Goal: Information Seeking & Learning: Learn about a topic

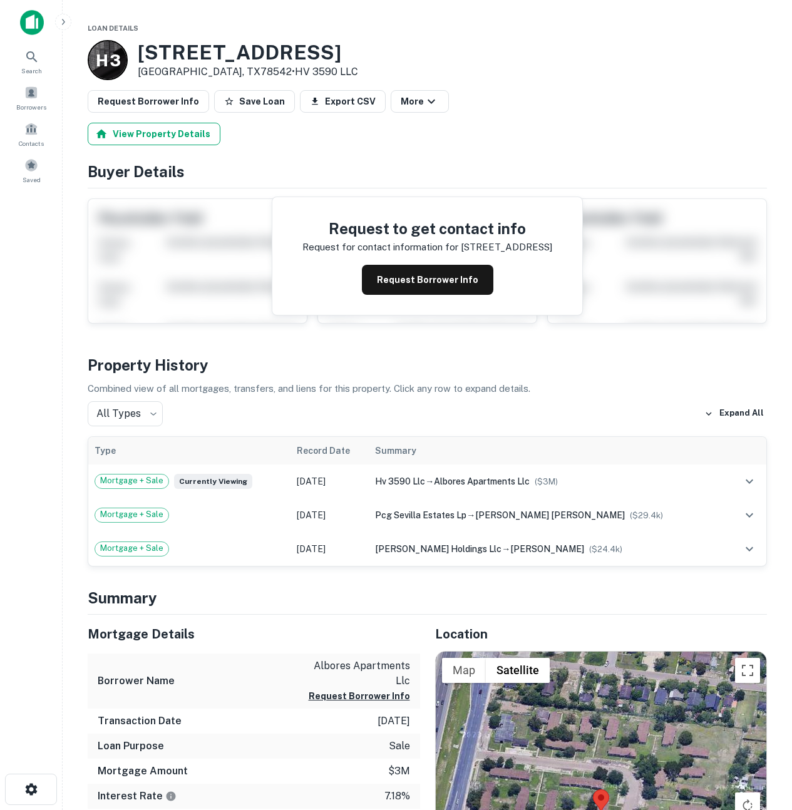
click at [153, 131] on button "View Property Details" at bounding box center [154, 134] width 133 height 23
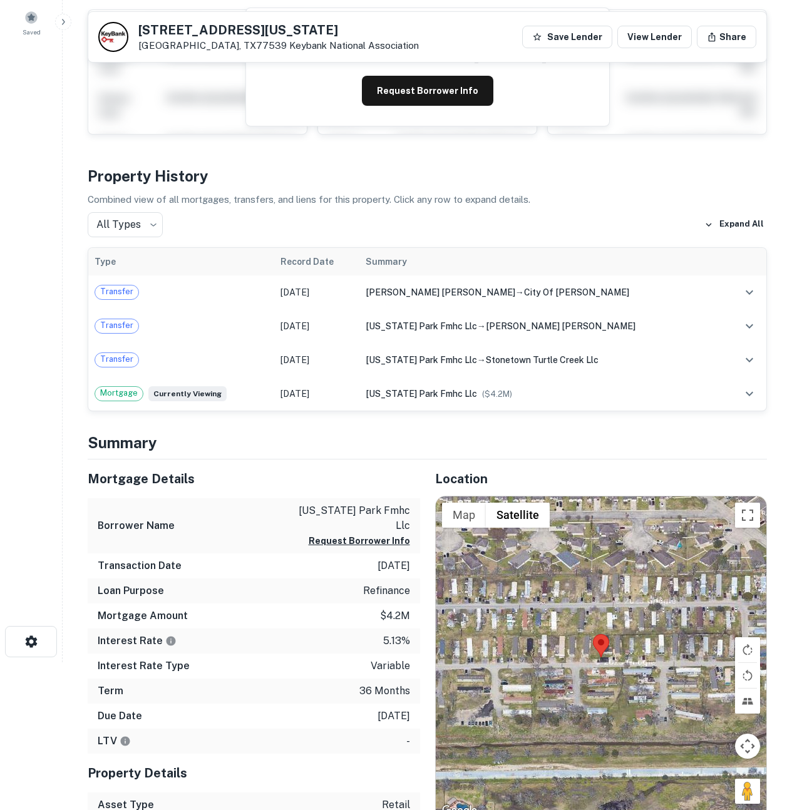
scroll to position [271, 0]
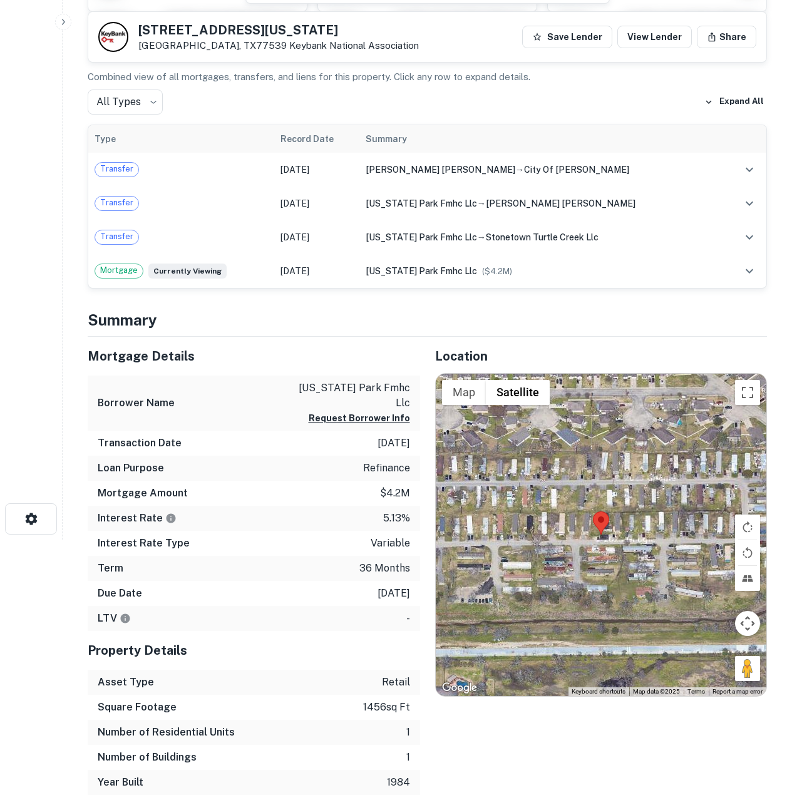
click at [593, 512] on area at bounding box center [593, 512] width 0 height 0
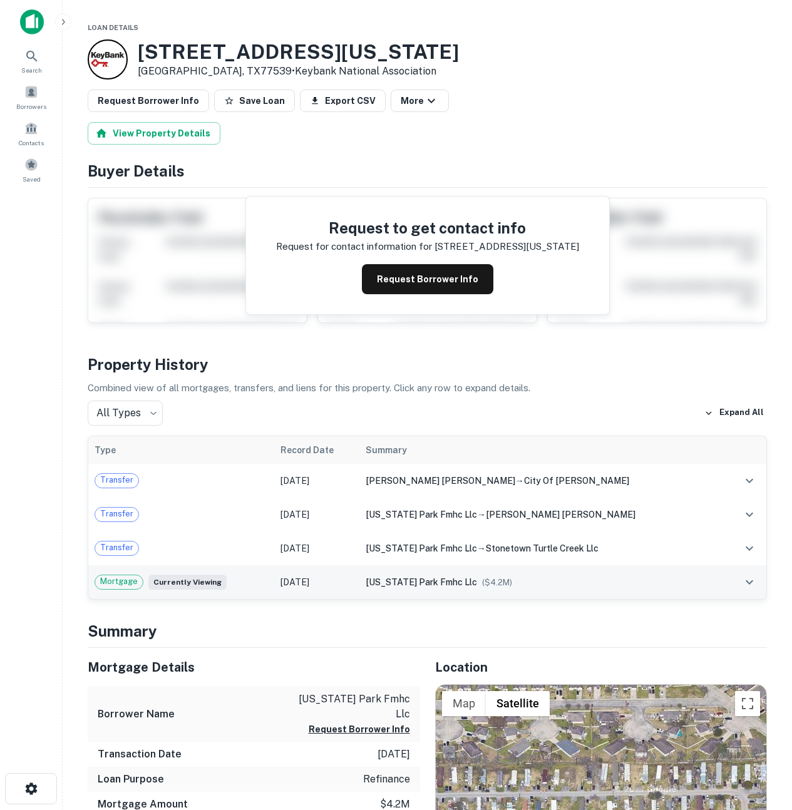
scroll to position [0, 0]
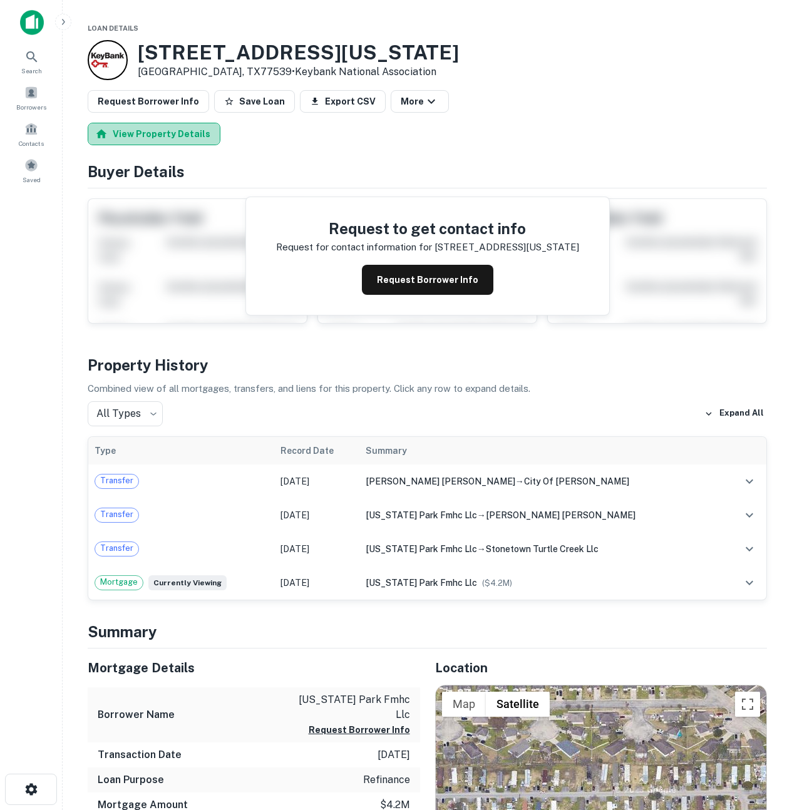
click at [164, 132] on button "View Property Details" at bounding box center [154, 134] width 133 height 23
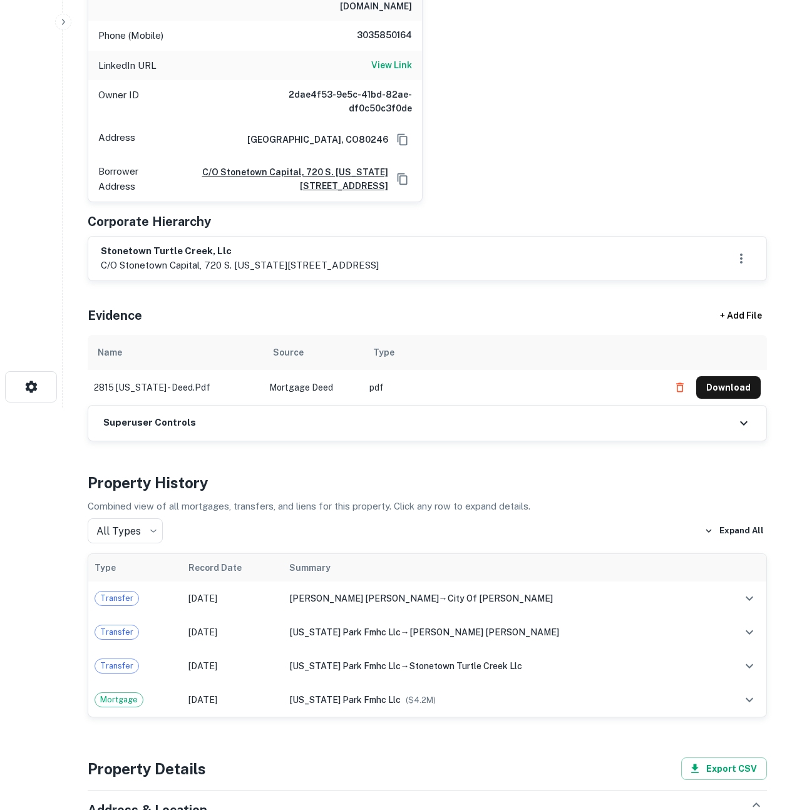
scroll to position [899, 0]
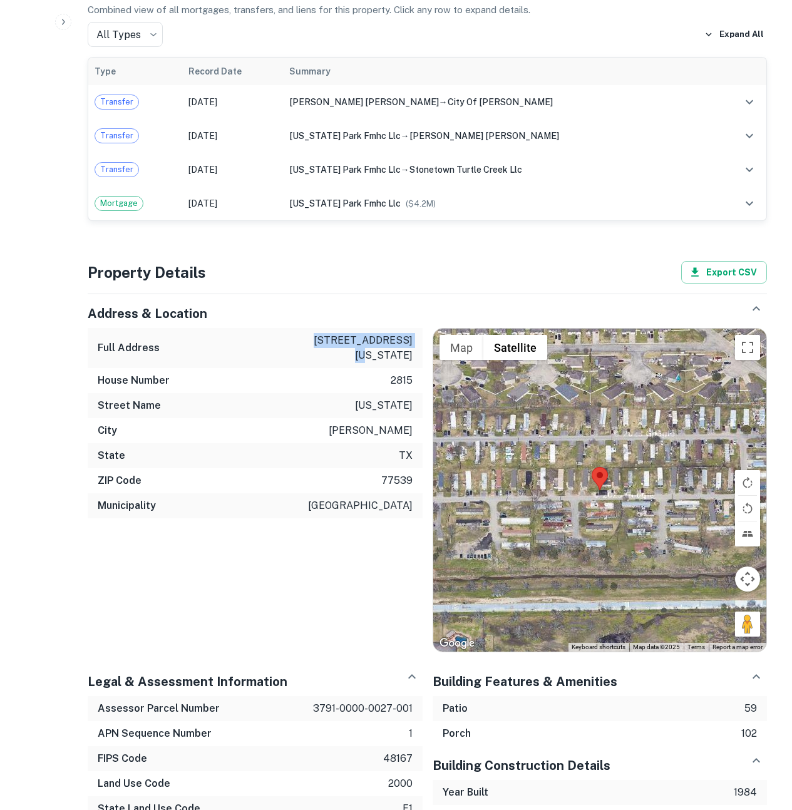
drag, startPoint x: 329, startPoint y: 329, endPoint x: 419, endPoint y: 335, distance: 90.4
click at [419, 335] on div "Full Address 2815 california st" at bounding box center [255, 348] width 335 height 40
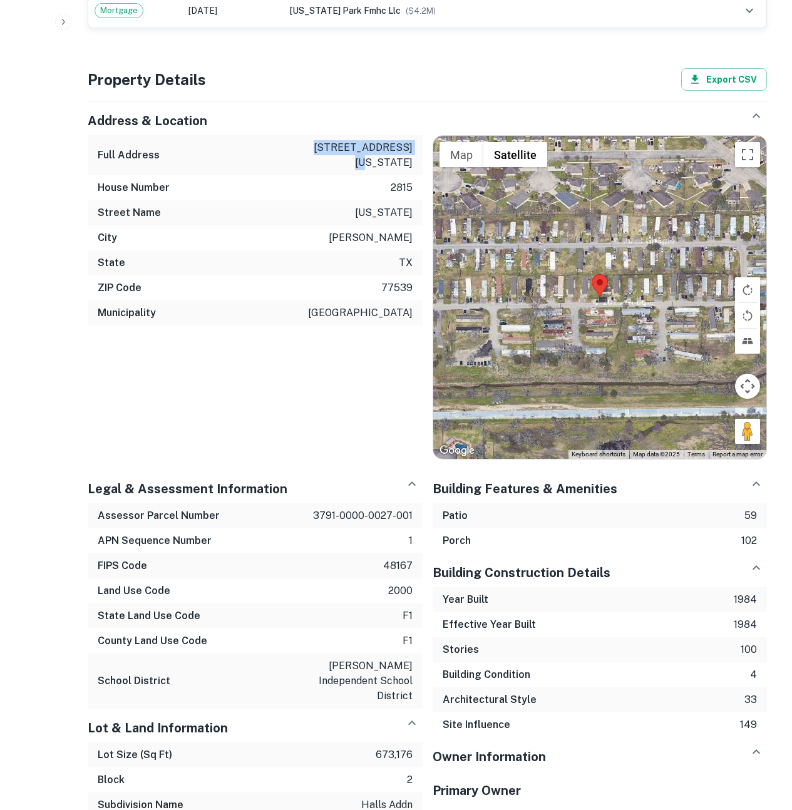
scroll to position [1100, 0]
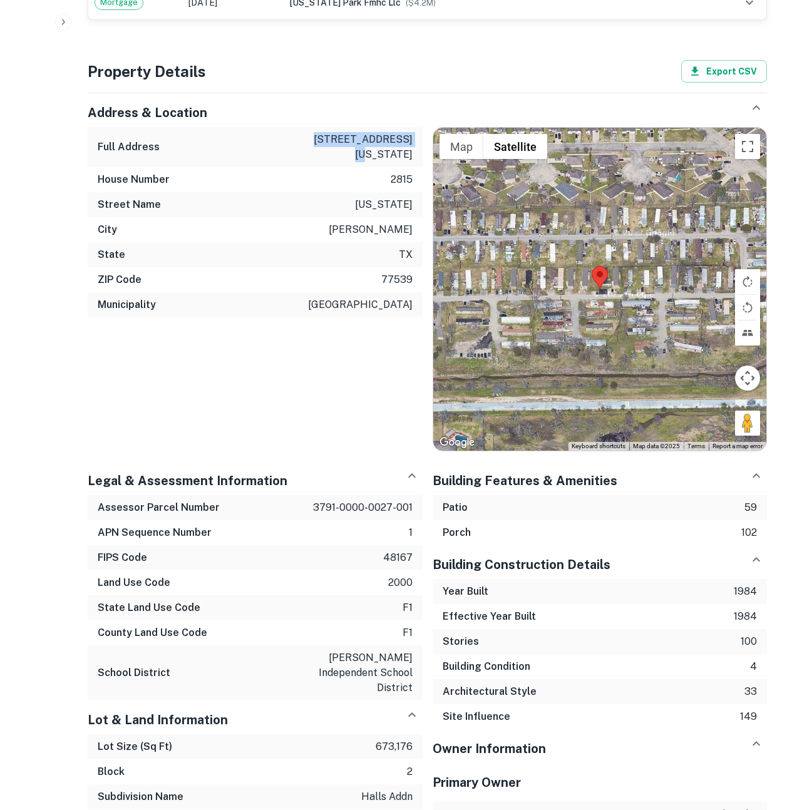
copy p "2815 california st"
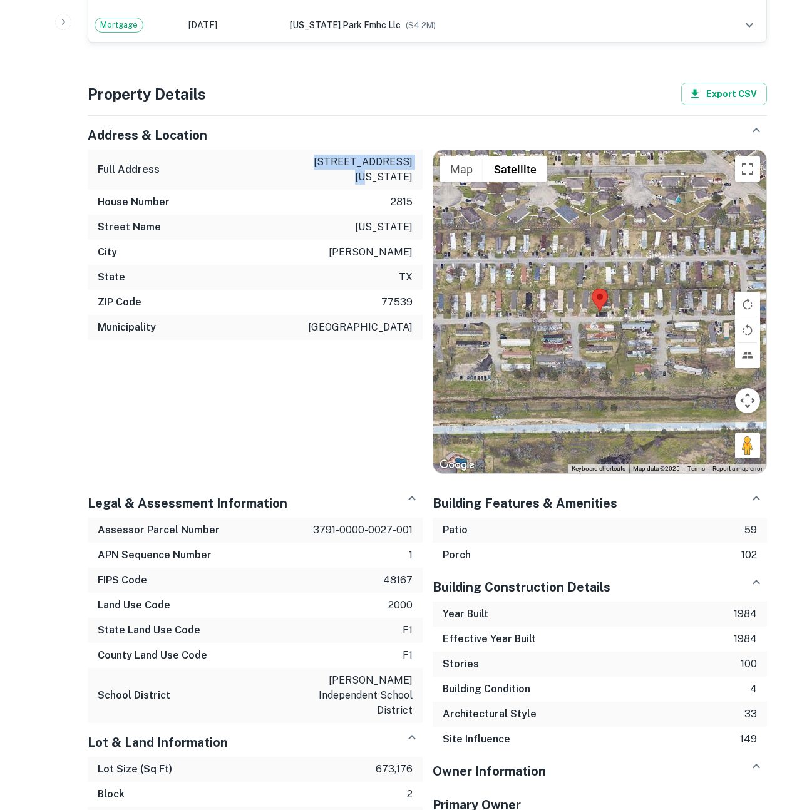
scroll to position [1013, 0]
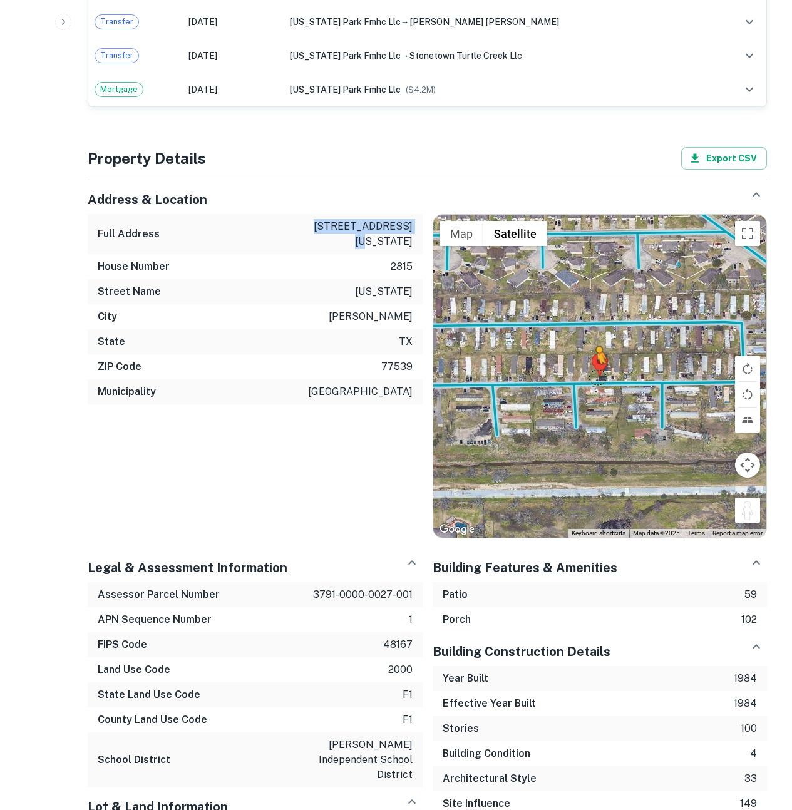
drag, startPoint x: 736, startPoint y: 486, endPoint x: 597, endPoint y: 364, distance: 185.1
click at [597, 364] on div "To activate drag with keyboard, press Alt + Enter. Once in keyboard drag state,…" at bounding box center [600, 376] width 334 height 323
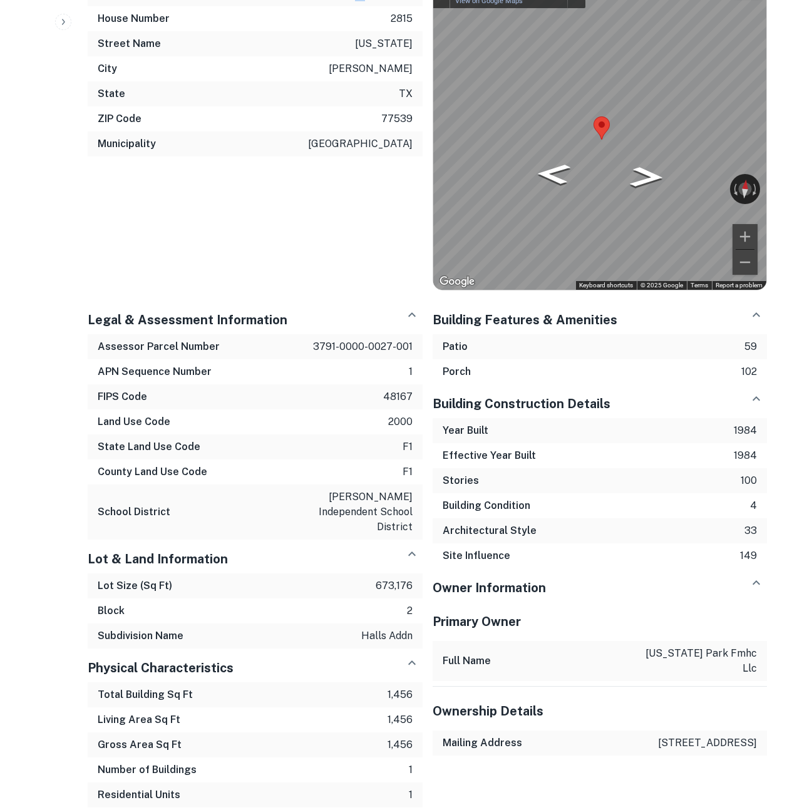
scroll to position [1291, 0]
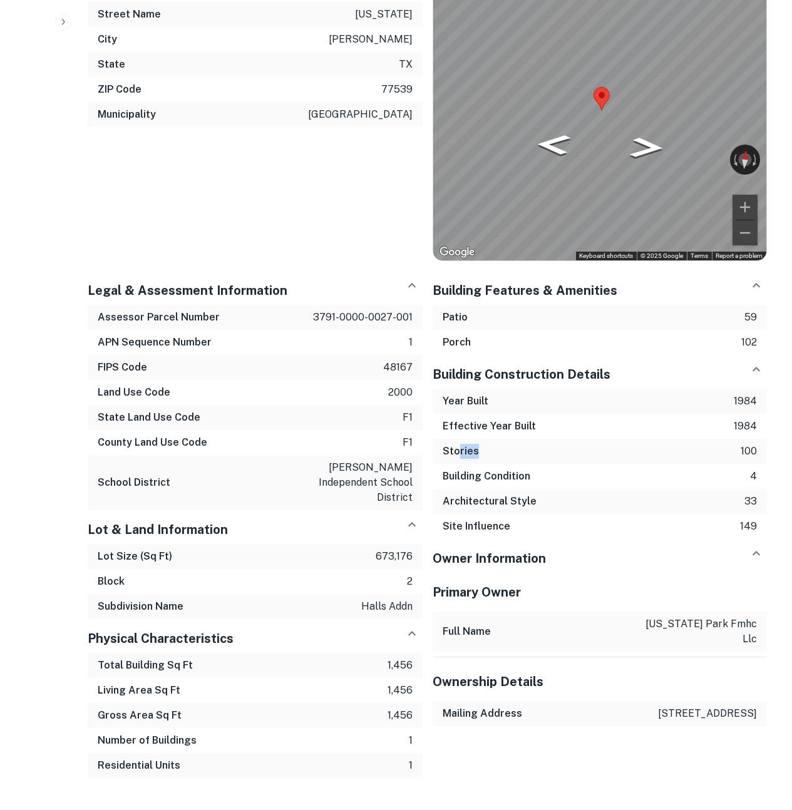
drag, startPoint x: 463, startPoint y: 439, endPoint x: 522, endPoint y: 435, distance: 59.0
click at [522, 439] on div "Stories 100" at bounding box center [600, 451] width 335 height 25
drag, startPoint x: 516, startPoint y: 435, endPoint x: 444, endPoint y: 390, distance: 85.0
click at [444, 390] on div "Year Built 1984 Effective Year Built 1984 Stories 100 Building Condition 4 Arch…" at bounding box center [600, 464] width 335 height 150
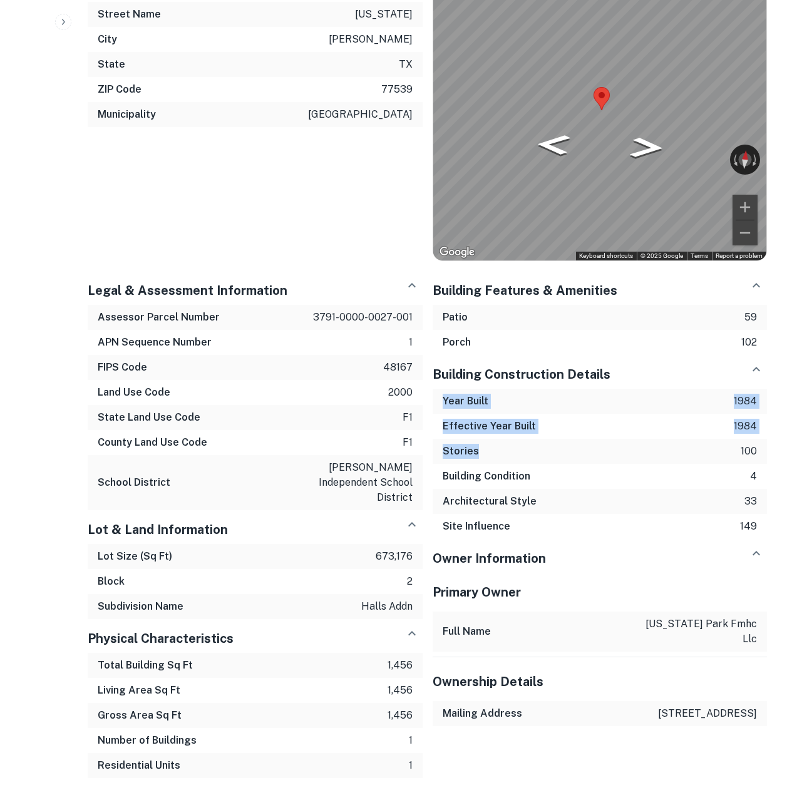
click at [444, 394] on h6 "Year Built" at bounding box center [466, 401] width 46 height 15
drag, startPoint x: 444, startPoint y: 390, endPoint x: 551, endPoint y: 462, distance: 129.1
click at [551, 462] on div "Year Built 1984 Effective Year Built 1984 Stories 100 Building Condition 4 Arch…" at bounding box center [600, 464] width 335 height 150
click at [551, 464] on div "Building Condition 4" at bounding box center [600, 476] width 335 height 25
drag, startPoint x: 536, startPoint y: 459, endPoint x: 442, endPoint y: 437, distance: 97.2
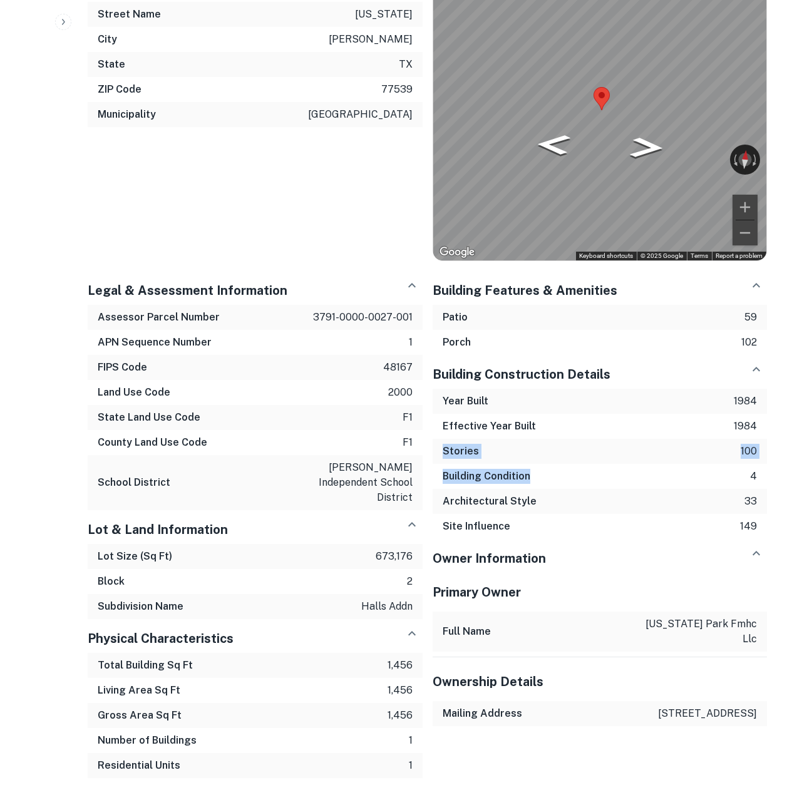
click at [442, 437] on div "Year Built 1984 Effective Year Built 1984 Stories 100 Building Condition 4 Arch…" at bounding box center [600, 464] width 335 height 150
click at [442, 439] on div "Stories 100" at bounding box center [600, 451] width 335 height 25
drag, startPoint x: 443, startPoint y: 438, endPoint x: 530, endPoint y: 468, distance: 91.5
click at [530, 468] on div "Year Built 1984 Effective Year Built 1984 Stories 100 Building Condition 4 Arch…" at bounding box center [600, 464] width 335 height 150
click at [530, 468] on div "Building Condition 4" at bounding box center [600, 476] width 335 height 25
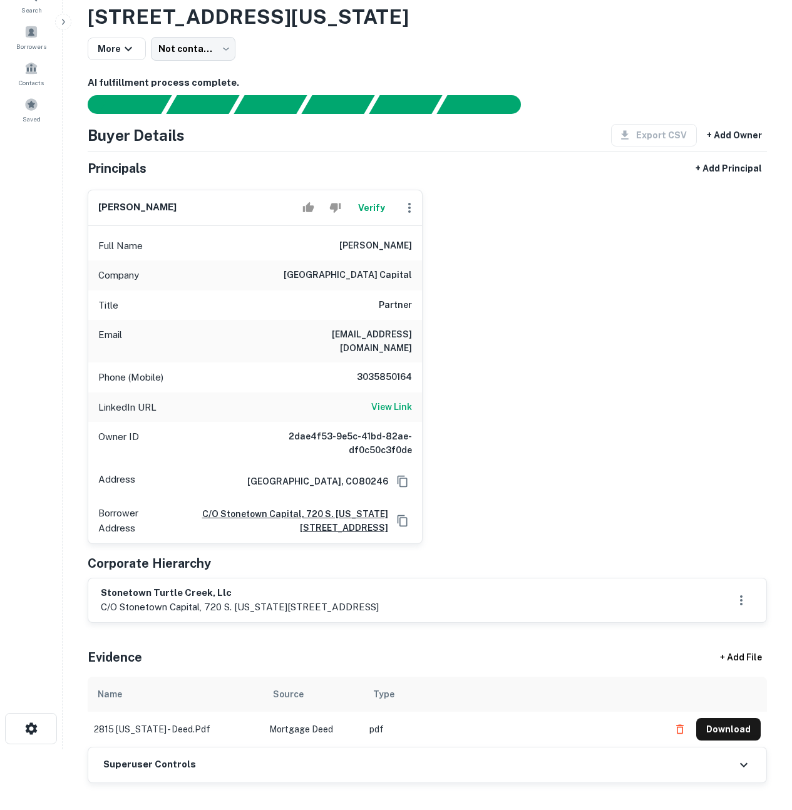
scroll to position [0, 0]
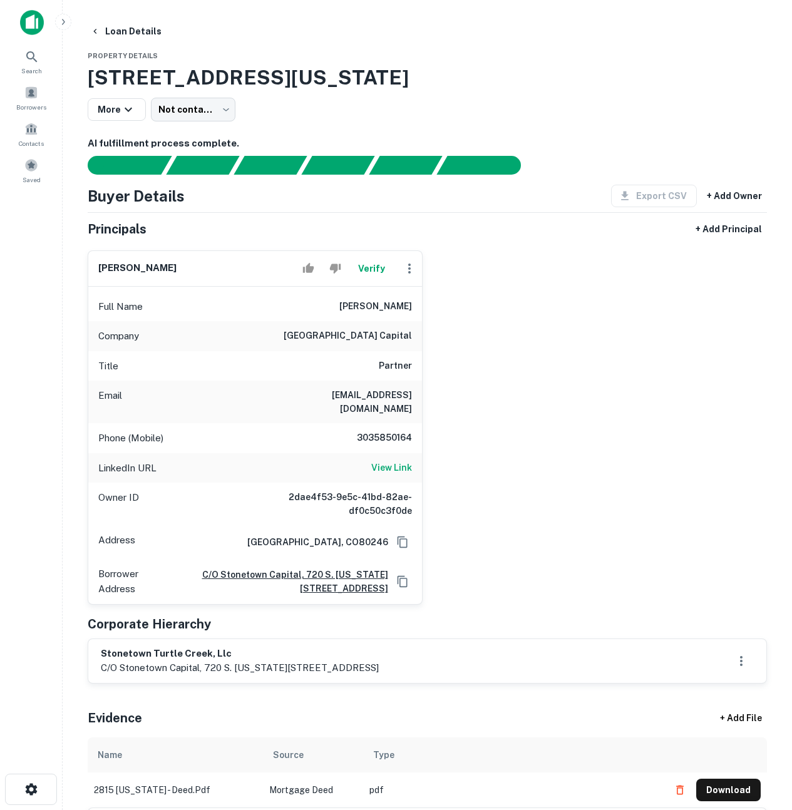
click at [592, 440] on div "adam minnick Verify Full Name adam minnick Company stonetown capital Title Part…" at bounding box center [423, 423] width 690 height 365
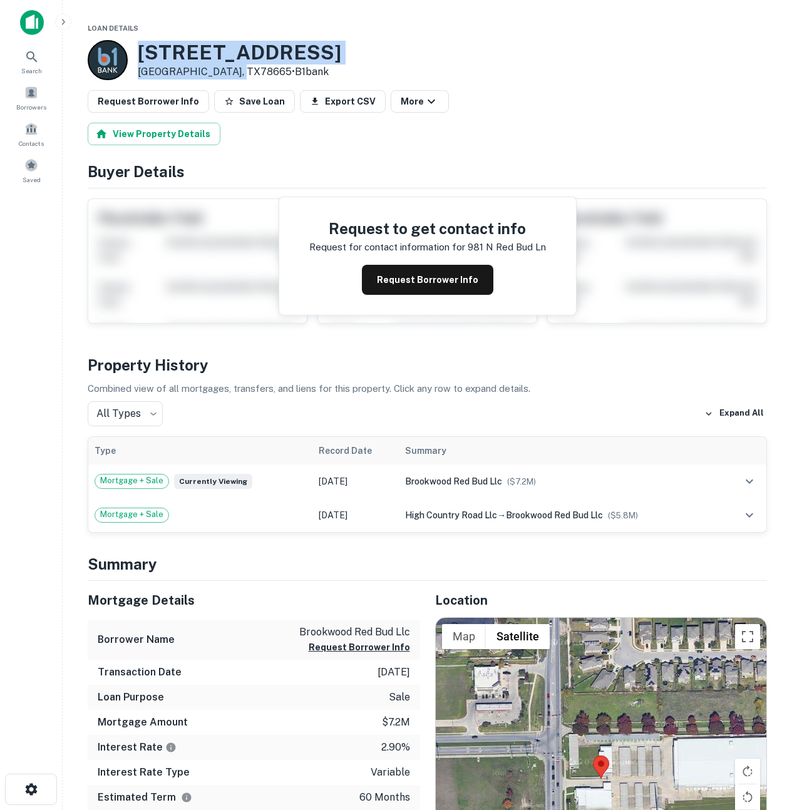
drag, startPoint x: 242, startPoint y: 74, endPoint x: 141, endPoint y: 53, distance: 103.1
click at [141, 53] on div "981 N Red Bud Ln Round Rock, TX78665 • B1bank" at bounding box center [240, 60] width 204 height 39
copy div "981 N Red Bud Ln Round Rock, TX78665"
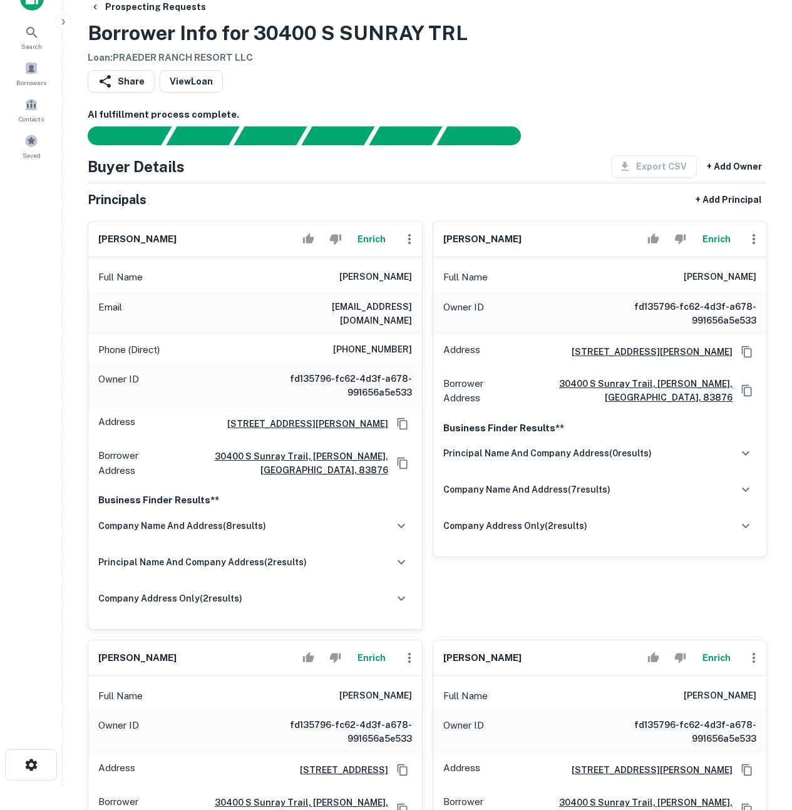
scroll to position [142, 0]
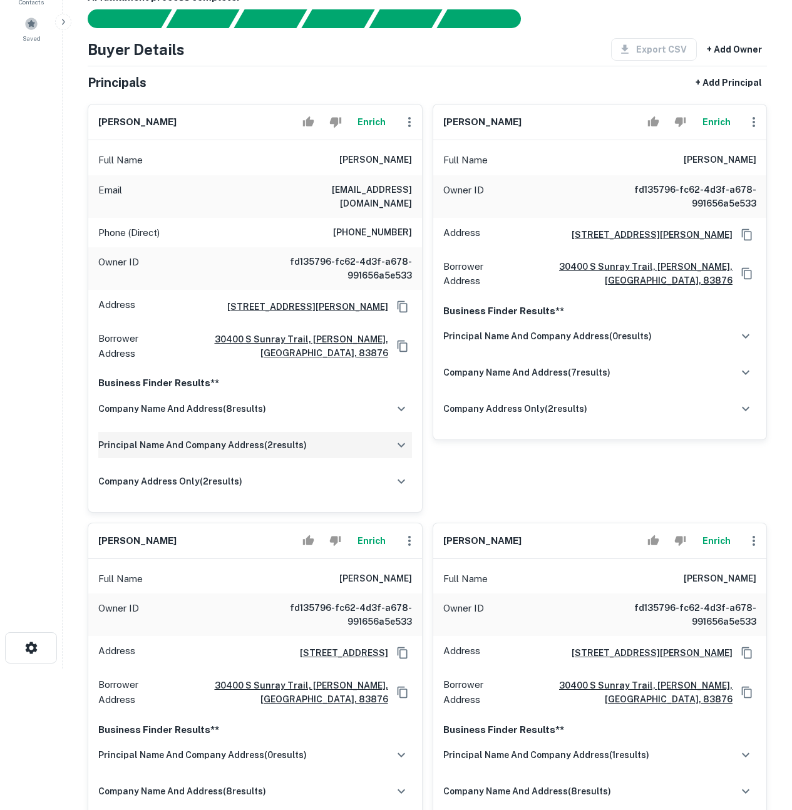
click at [395, 438] on icon "button" at bounding box center [401, 445] width 15 height 15
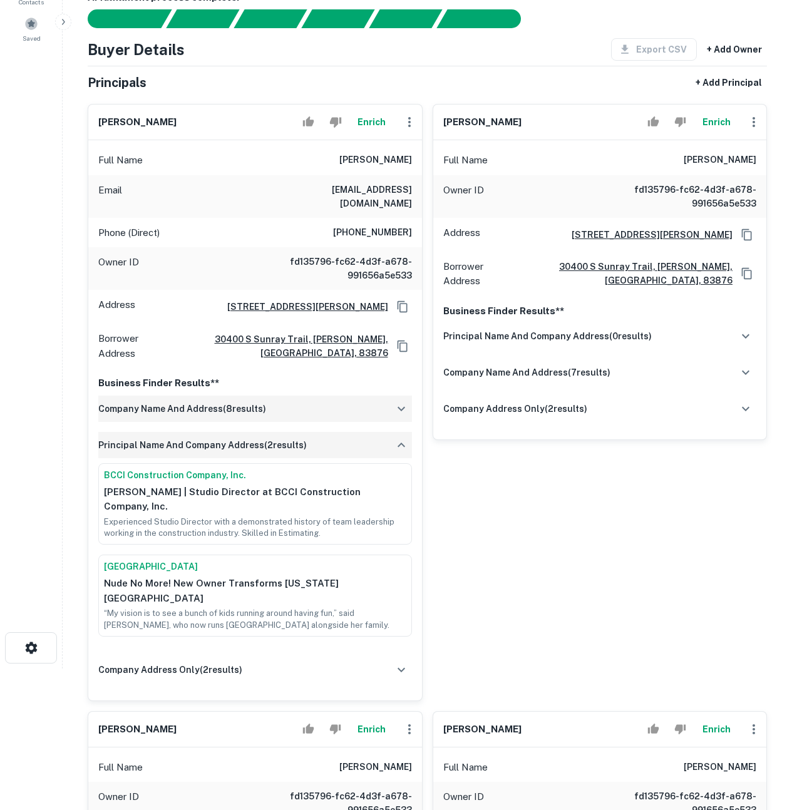
click at [406, 401] on icon "button" at bounding box center [401, 408] width 15 height 15
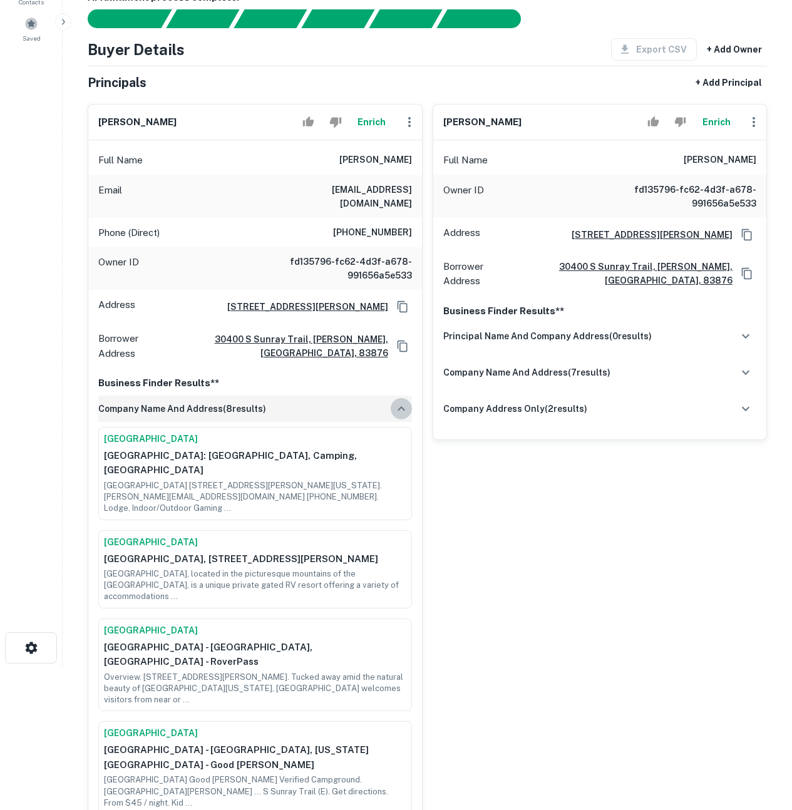
click at [406, 401] on icon "button" at bounding box center [401, 408] width 15 height 15
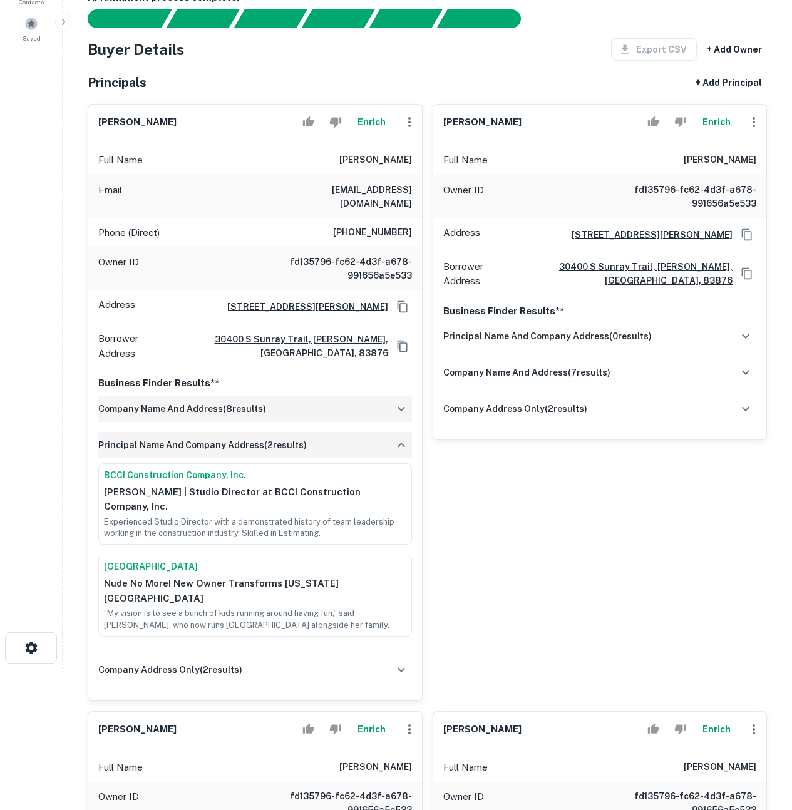
click at [406, 401] on icon "button" at bounding box center [401, 408] width 15 height 15
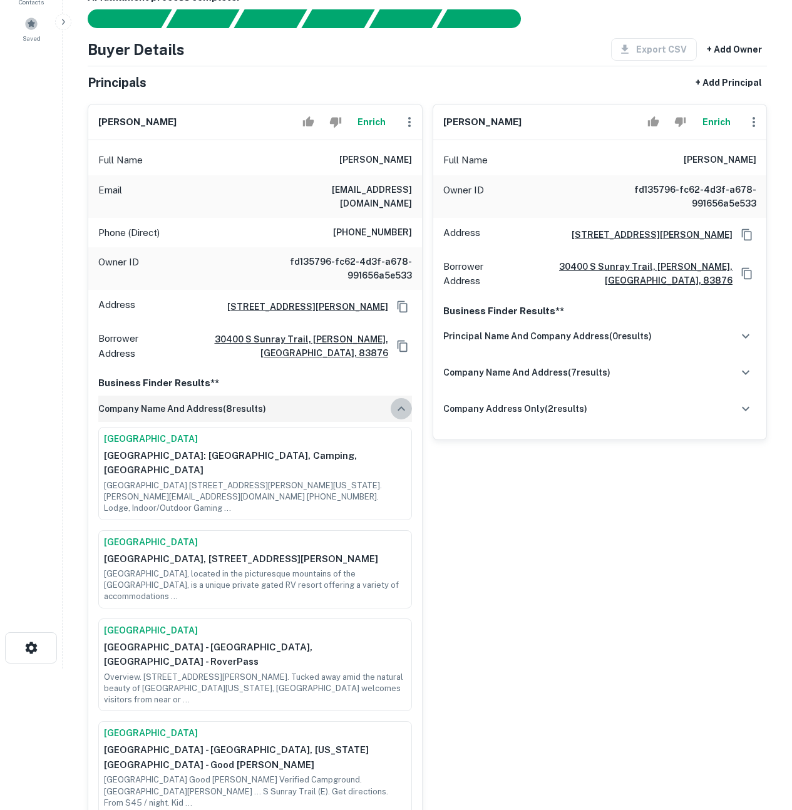
click at [406, 401] on icon "button" at bounding box center [401, 408] width 15 height 15
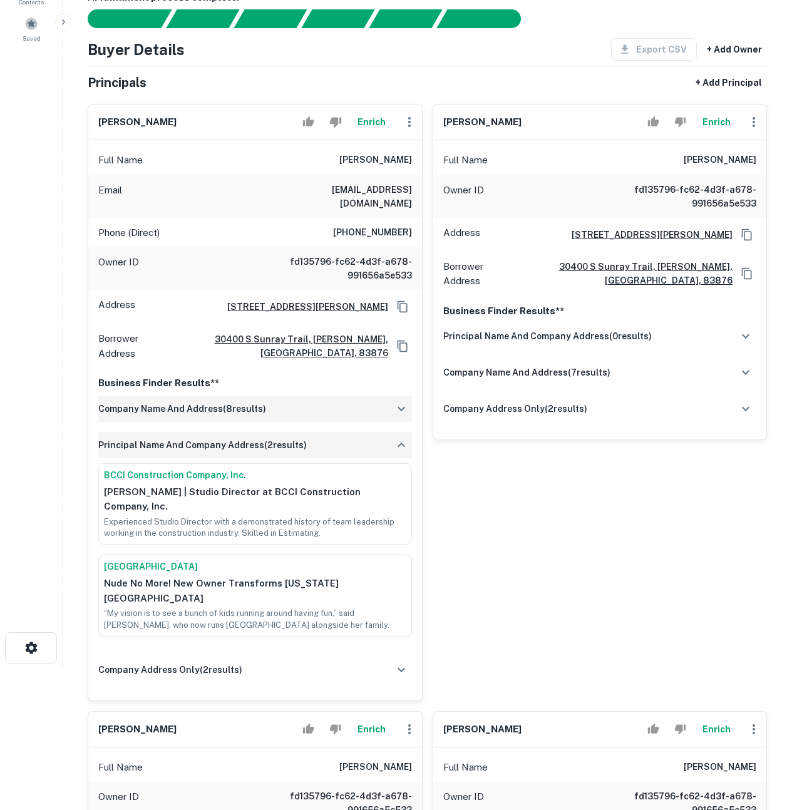
scroll to position [401, 0]
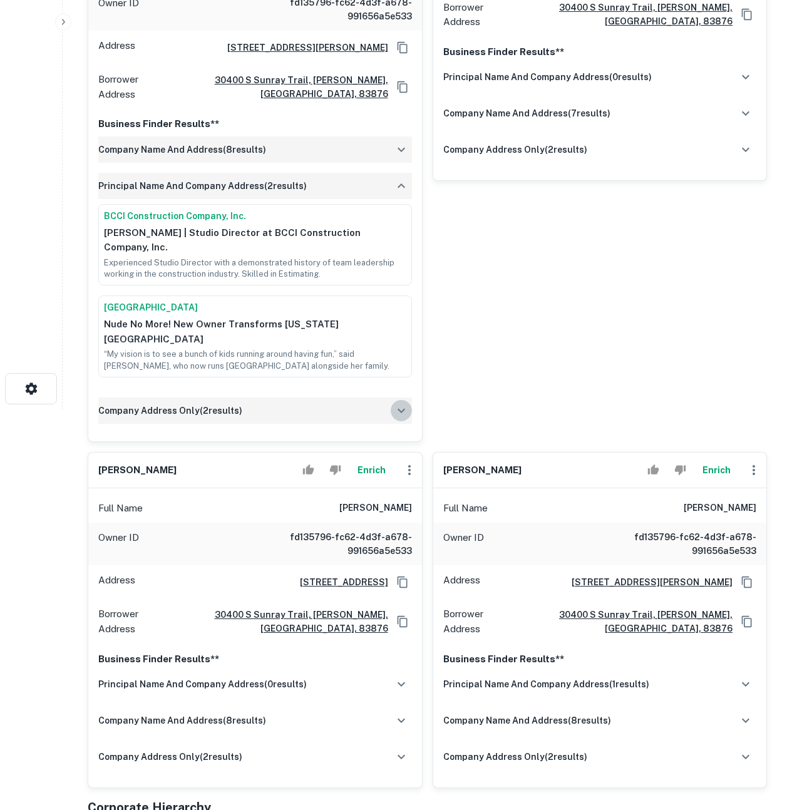
click at [403, 408] on icon "button" at bounding box center [402, 410] width 8 height 4
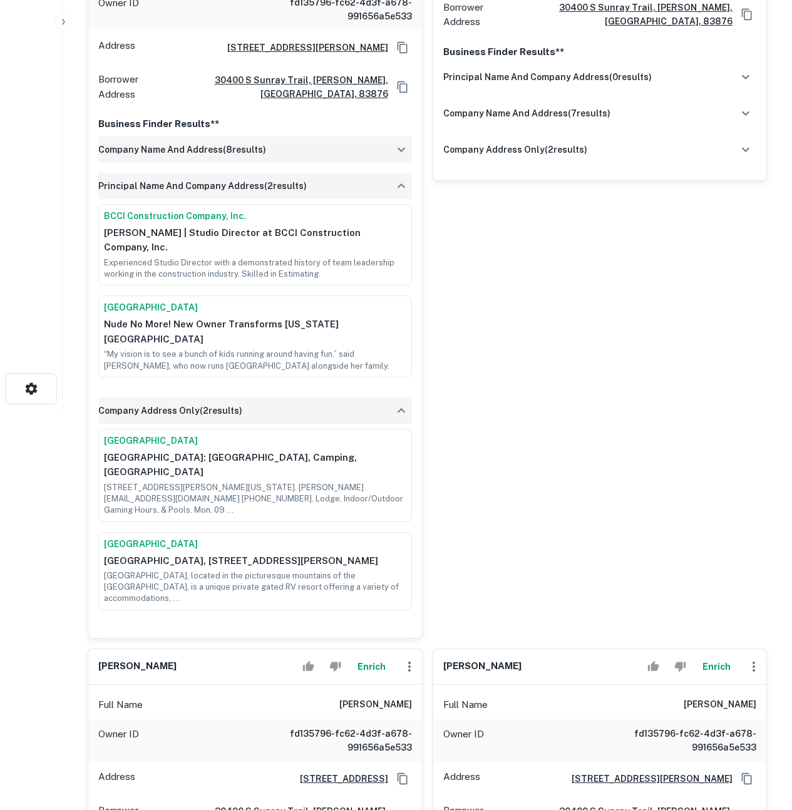
click at [403, 403] on icon "button" at bounding box center [401, 410] width 15 height 15
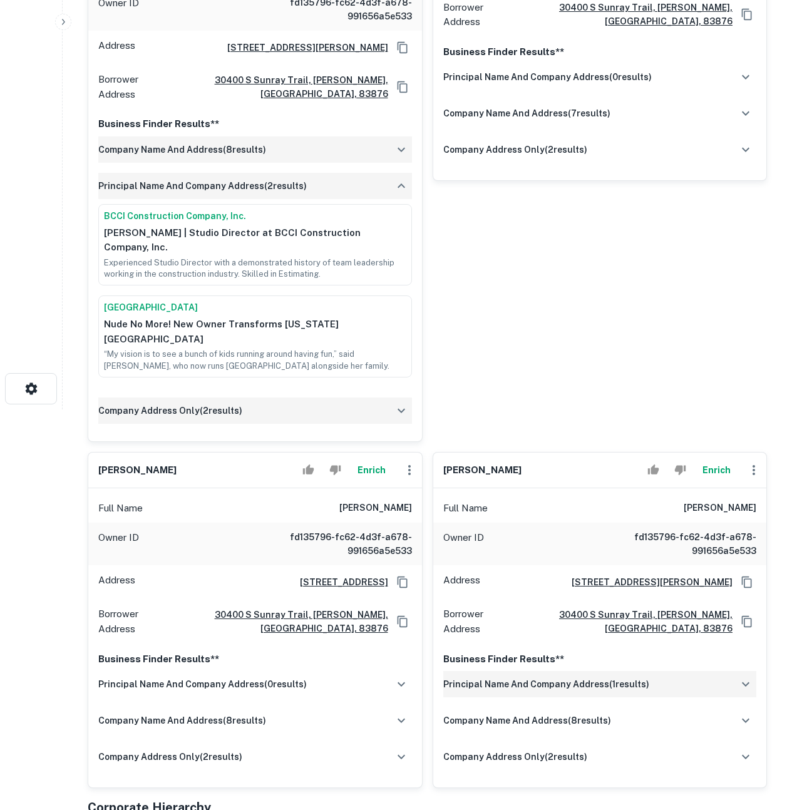
scroll to position [675, 0]
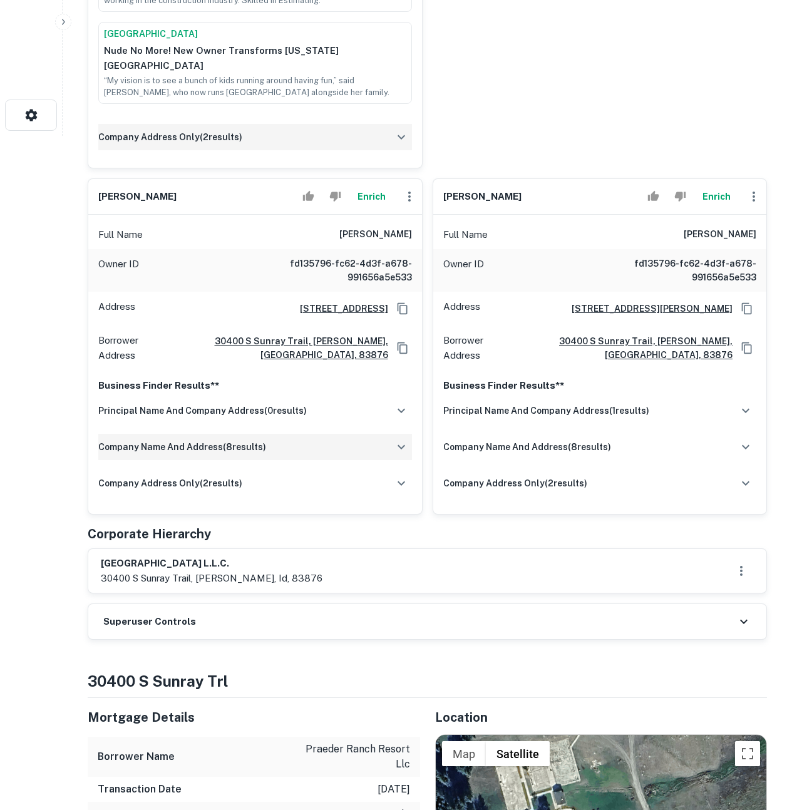
click at [401, 445] on icon "button" at bounding box center [402, 447] width 8 height 4
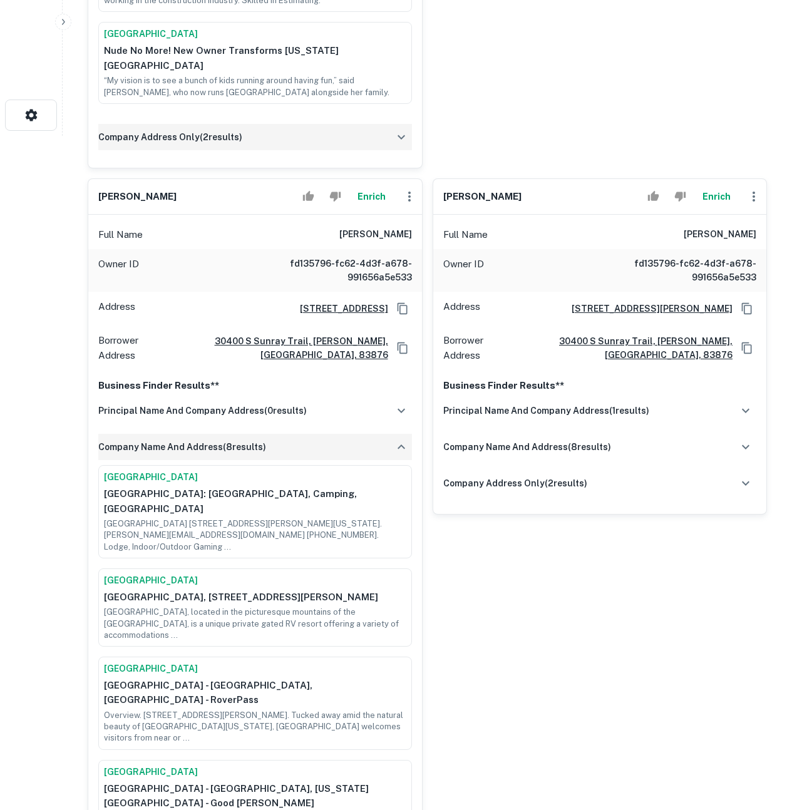
click at [401, 440] on icon "button" at bounding box center [401, 447] width 15 height 15
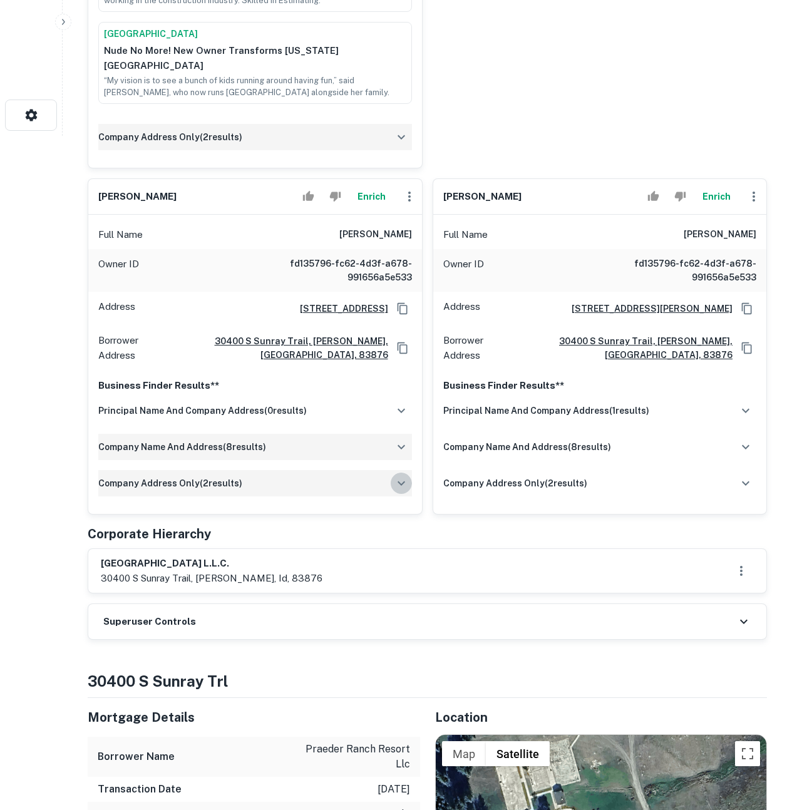
click at [395, 476] on icon "button" at bounding box center [401, 483] width 15 height 15
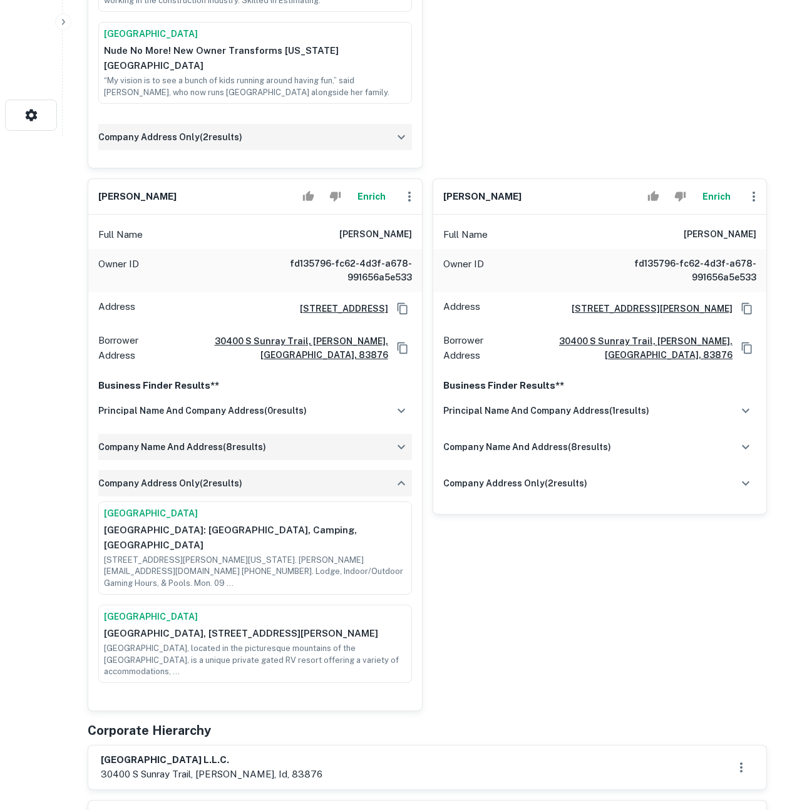
click at [395, 476] on icon "button" at bounding box center [401, 483] width 15 height 15
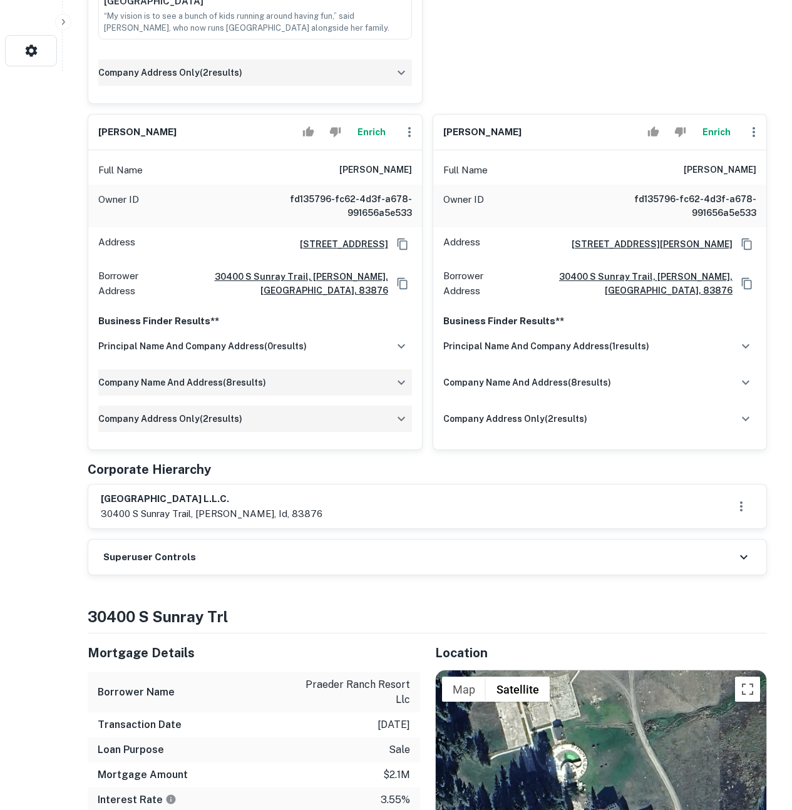
scroll to position [867, 0]
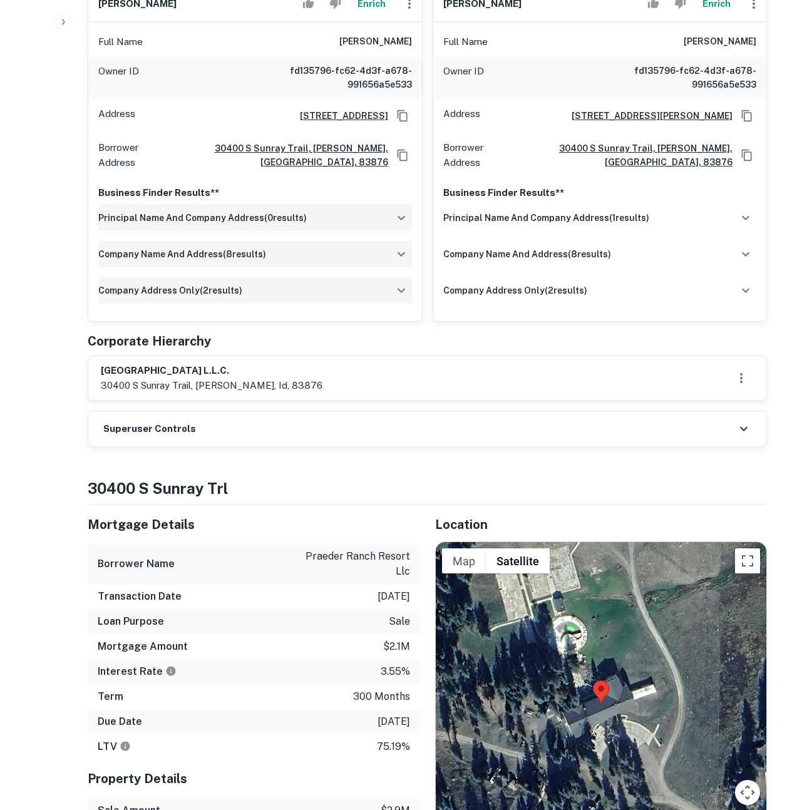
click at [391, 207] on button "button" at bounding box center [401, 217] width 21 height 21
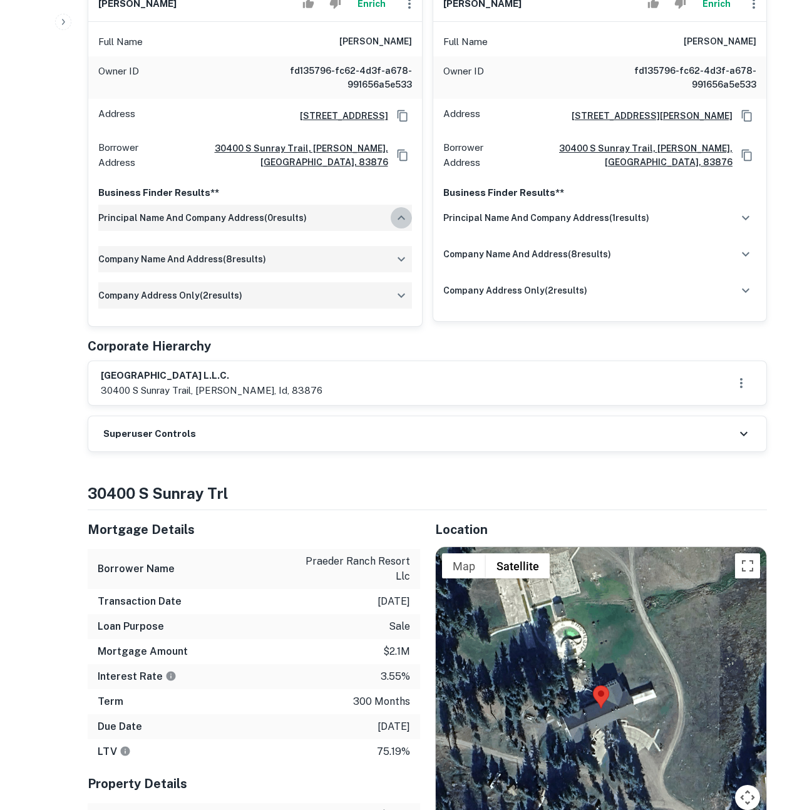
click at [391, 207] on button "button" at bounding box center [401, 217] width 21 height 21
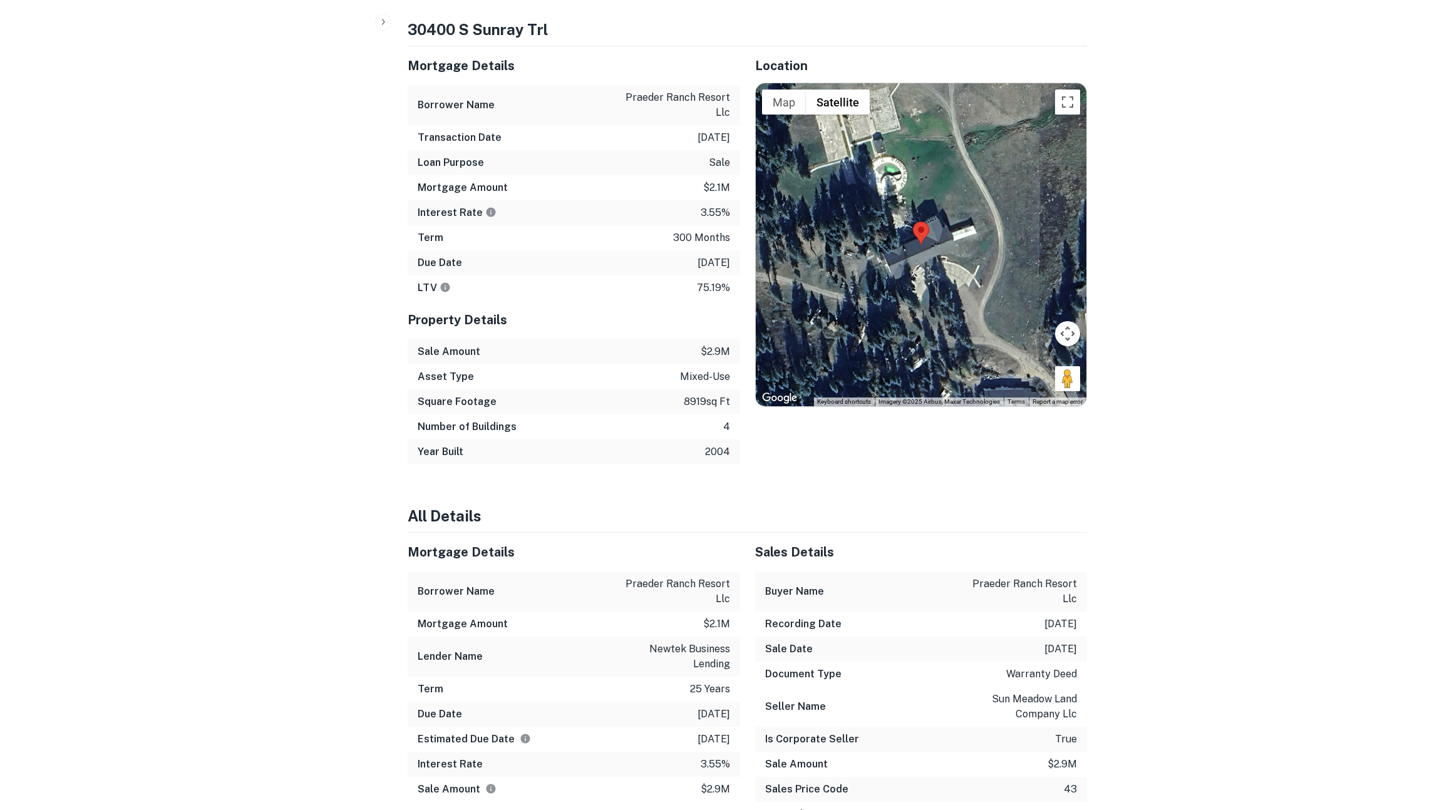
scroll to position [0, 0]
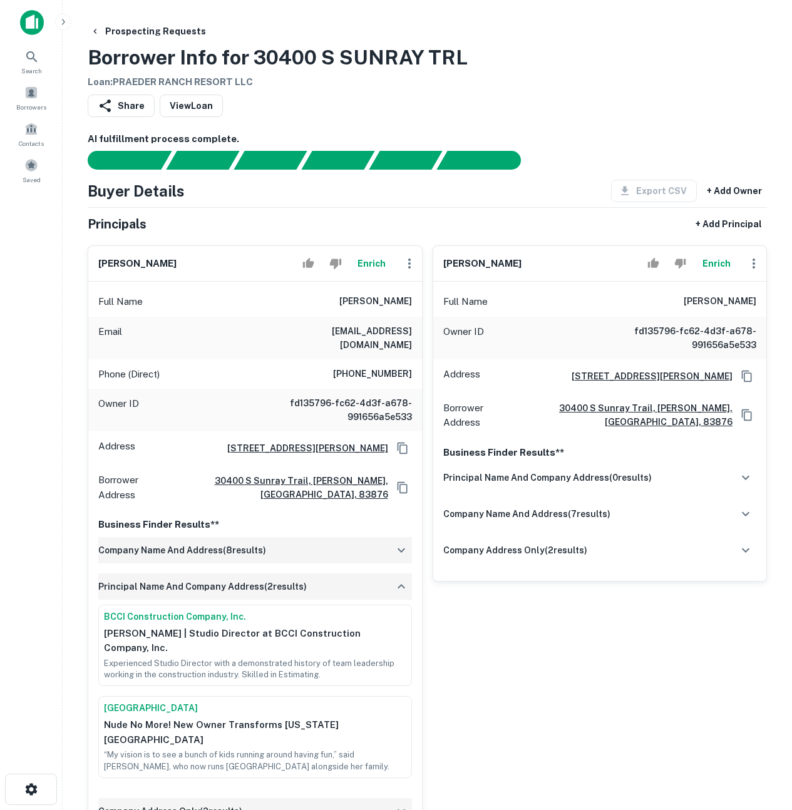
click at [594, 83] on div "Prospecting Requests Borrower Info for 30400 S SUNRAY TRL Loan : PRAEDER RANCH …" at bounding box center [428, 55] width 680 height 70
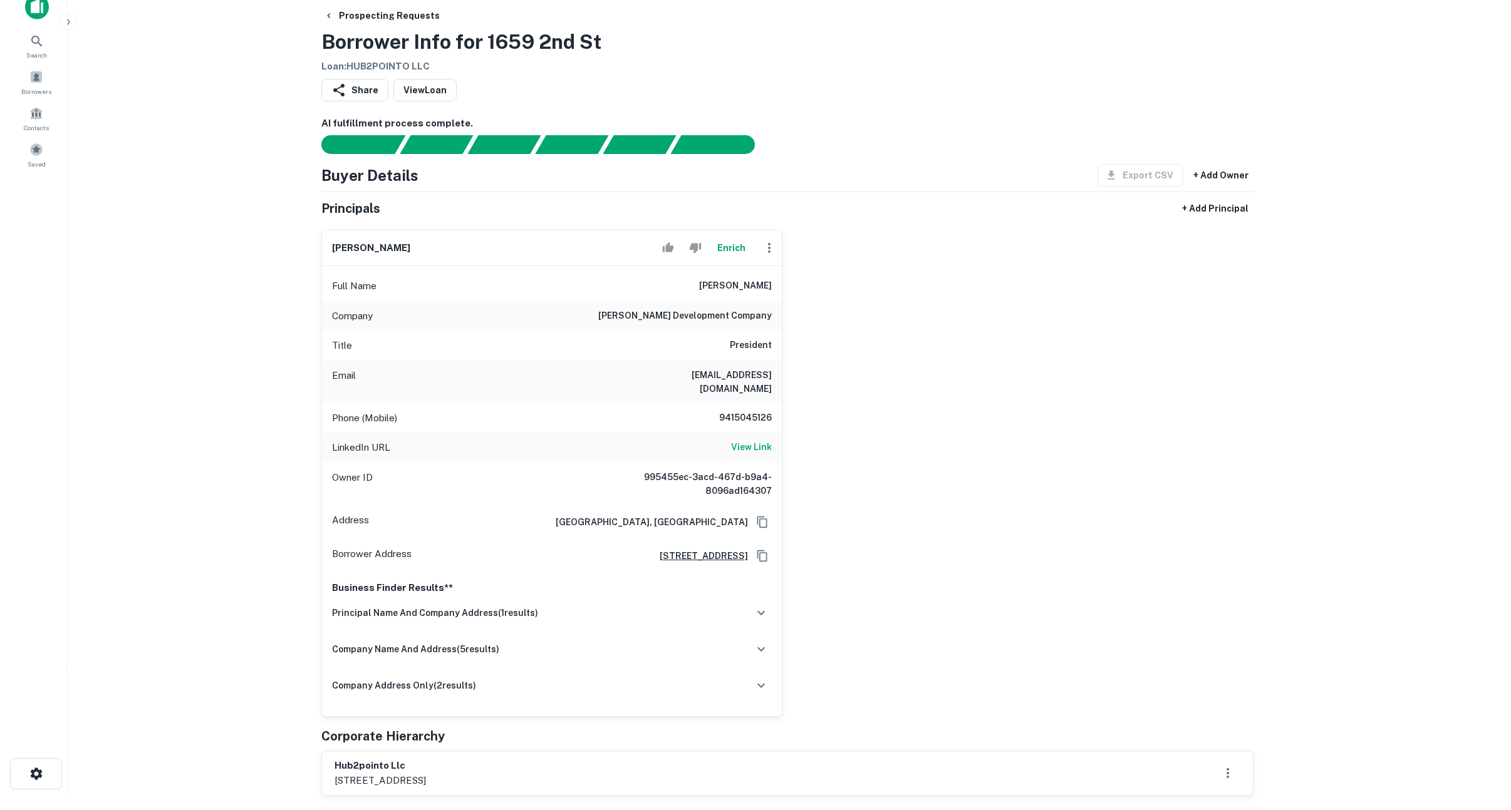
scroll to position [24, 0]
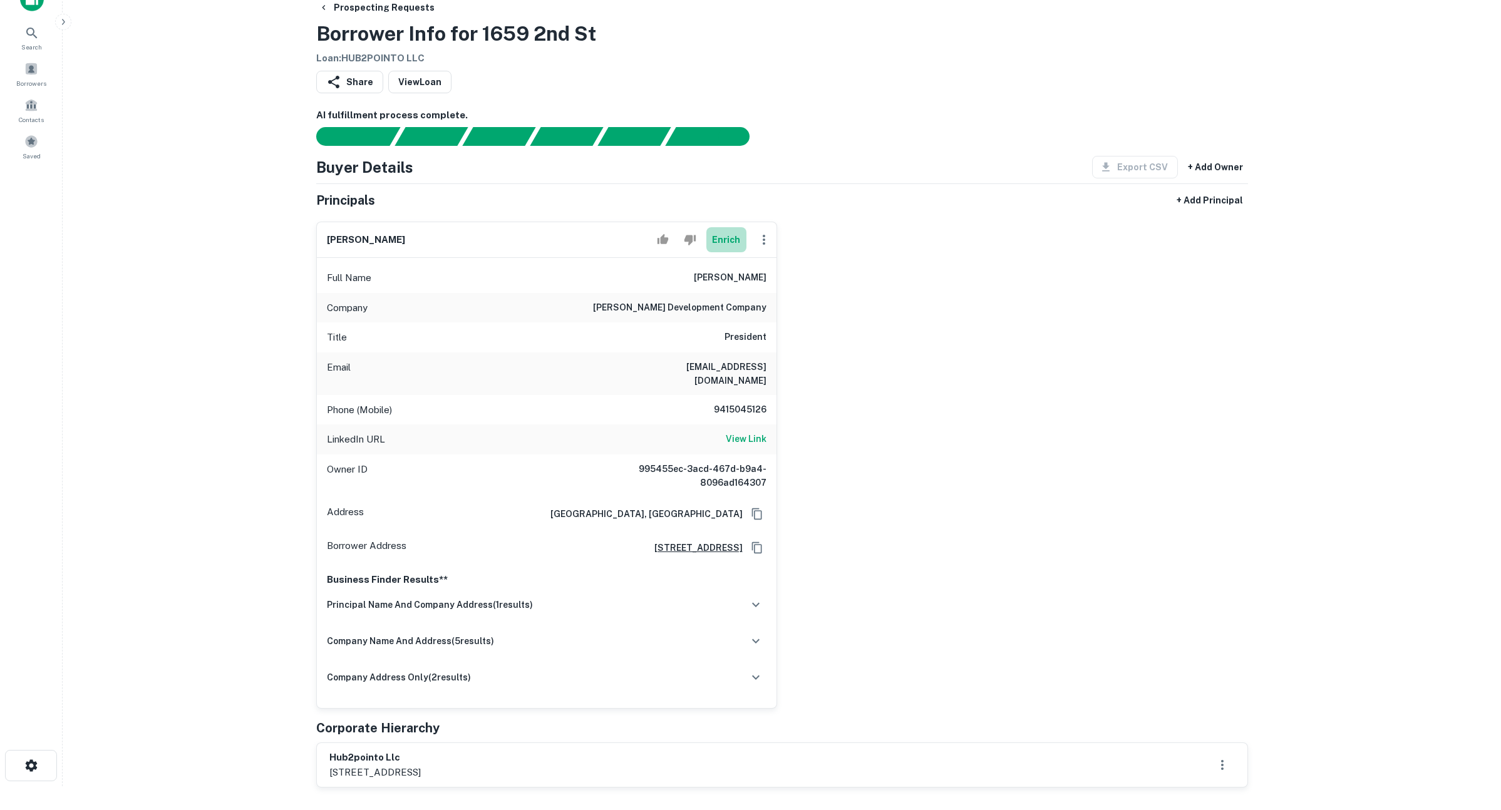
click at [726, 235] on button "Enrich" at bounding box center [726, 239] width 40 height 25
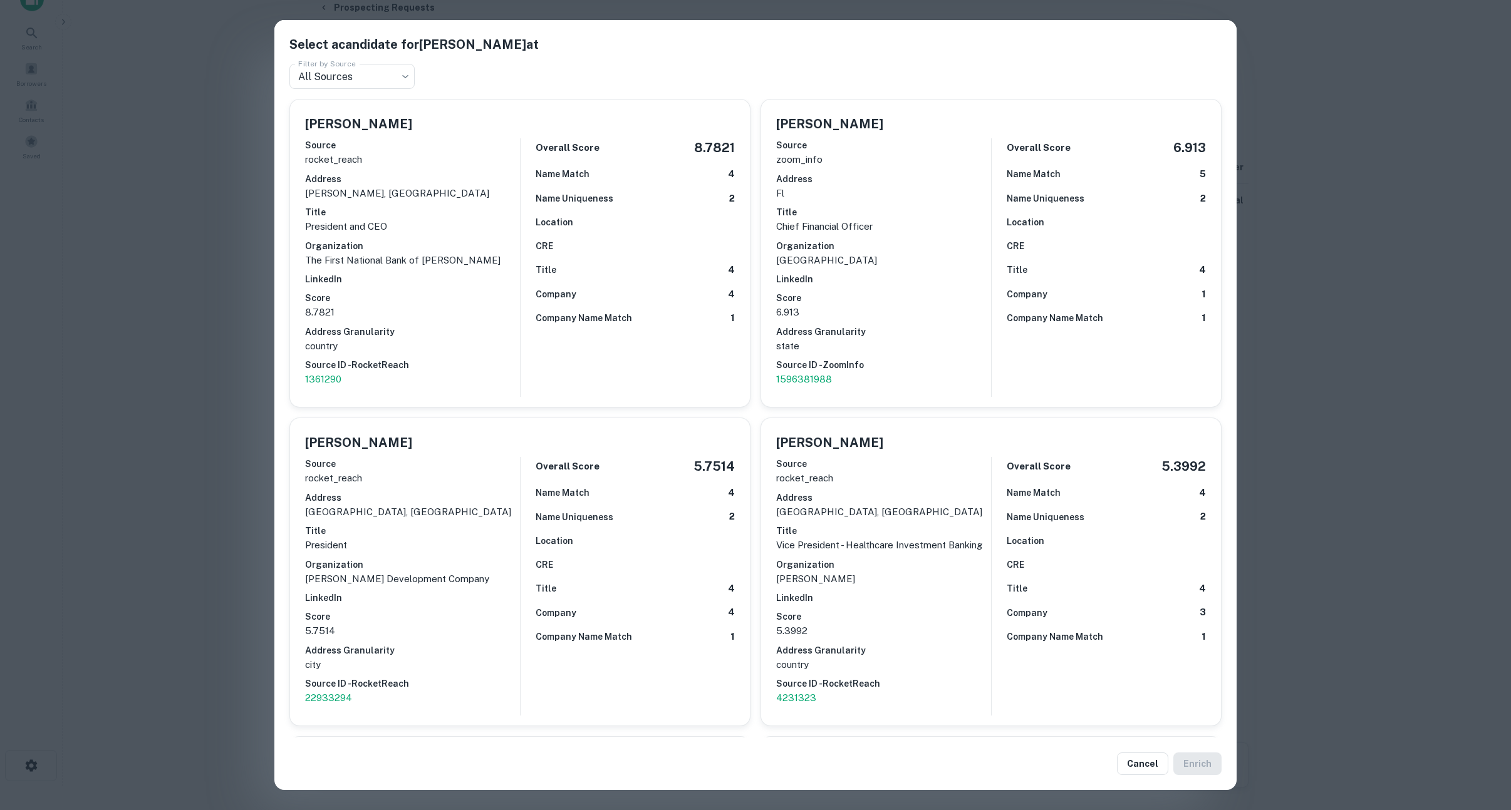
click at [183, 407] on div "Select a candidate for [PERSON_NAME] at Filter by Source All Sources *** Filter…" at bounding box center [755, 405] width 1511 height 810
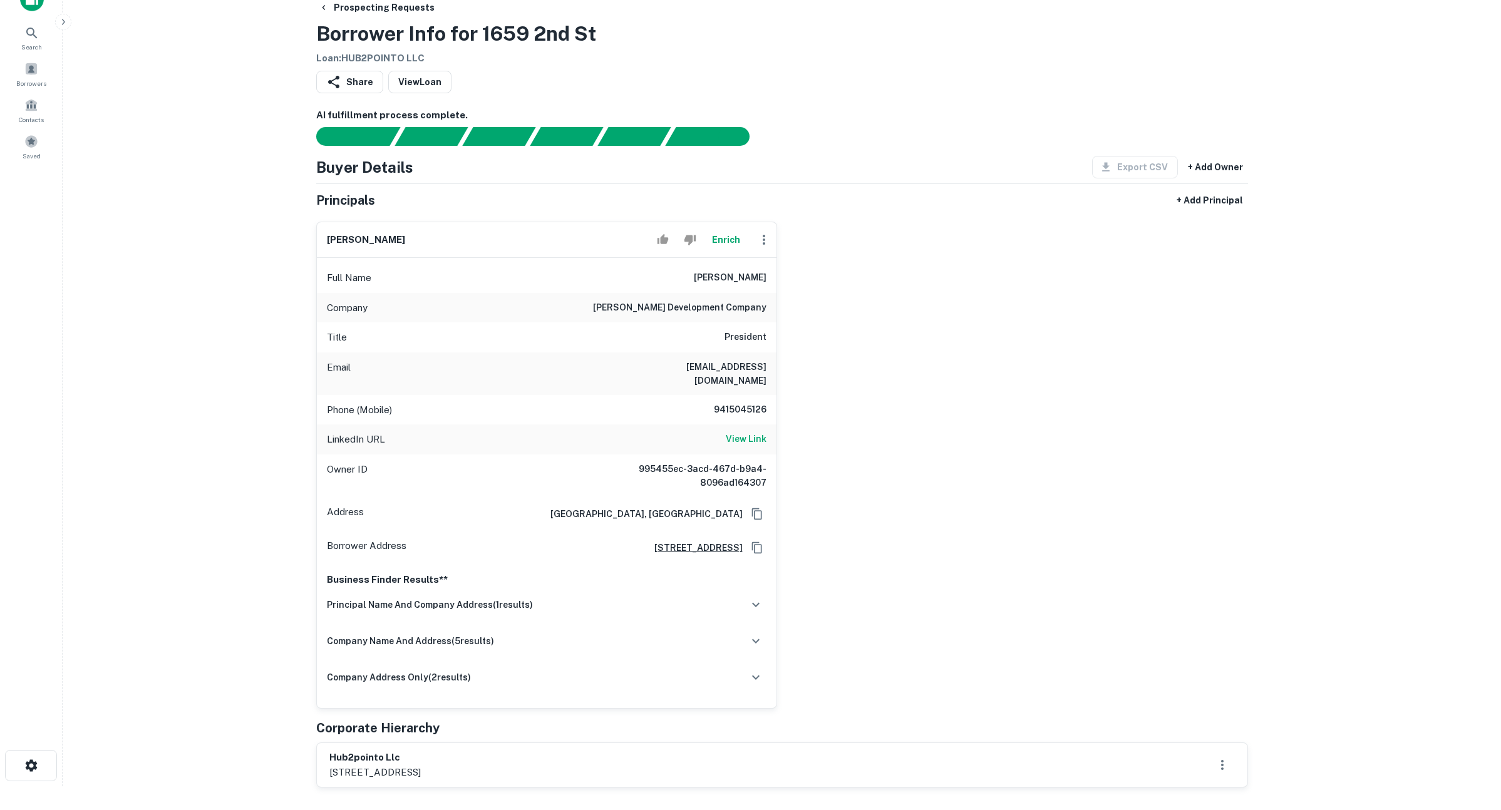
click at [736, 236] on button "Enrich" at bounding box center [726, 239] width 40 height 25
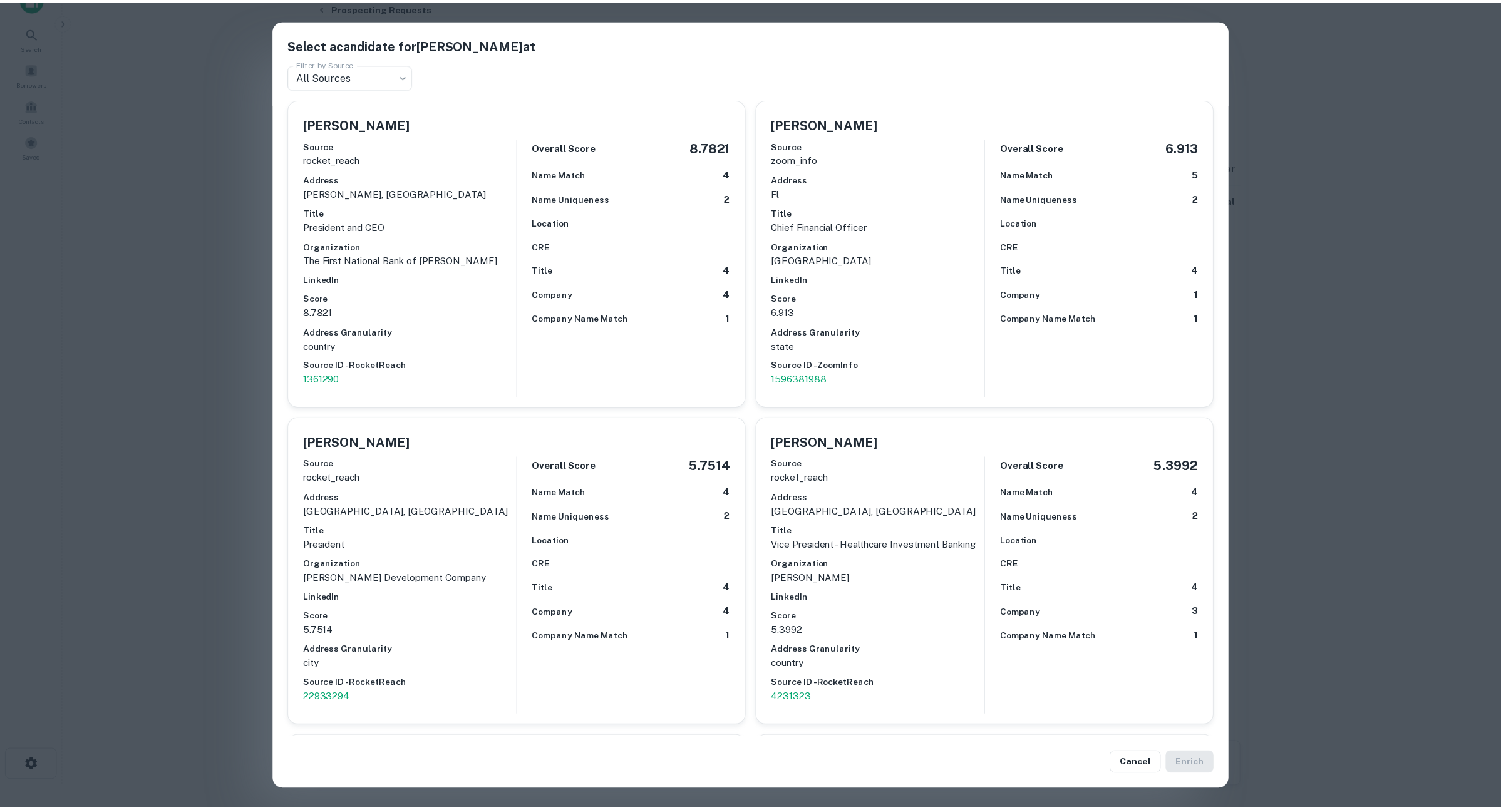
scroll to position [8, 0]
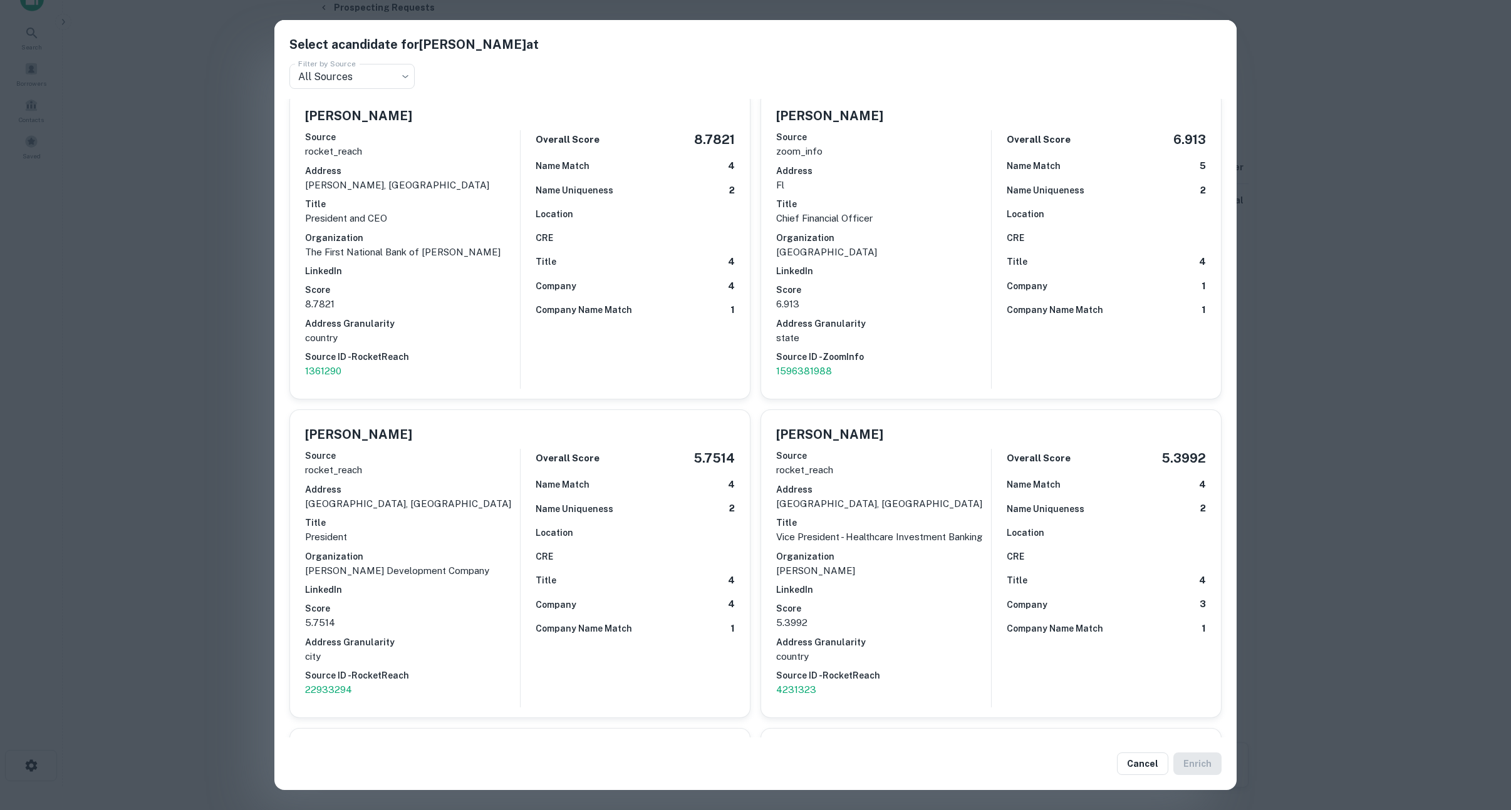
click at [215, 568] on div "Select a candidate for [PERSON_NAME] at Filter by Source All Sources *** Filter…" at bounding box center [755, 405] width 1511 height 810
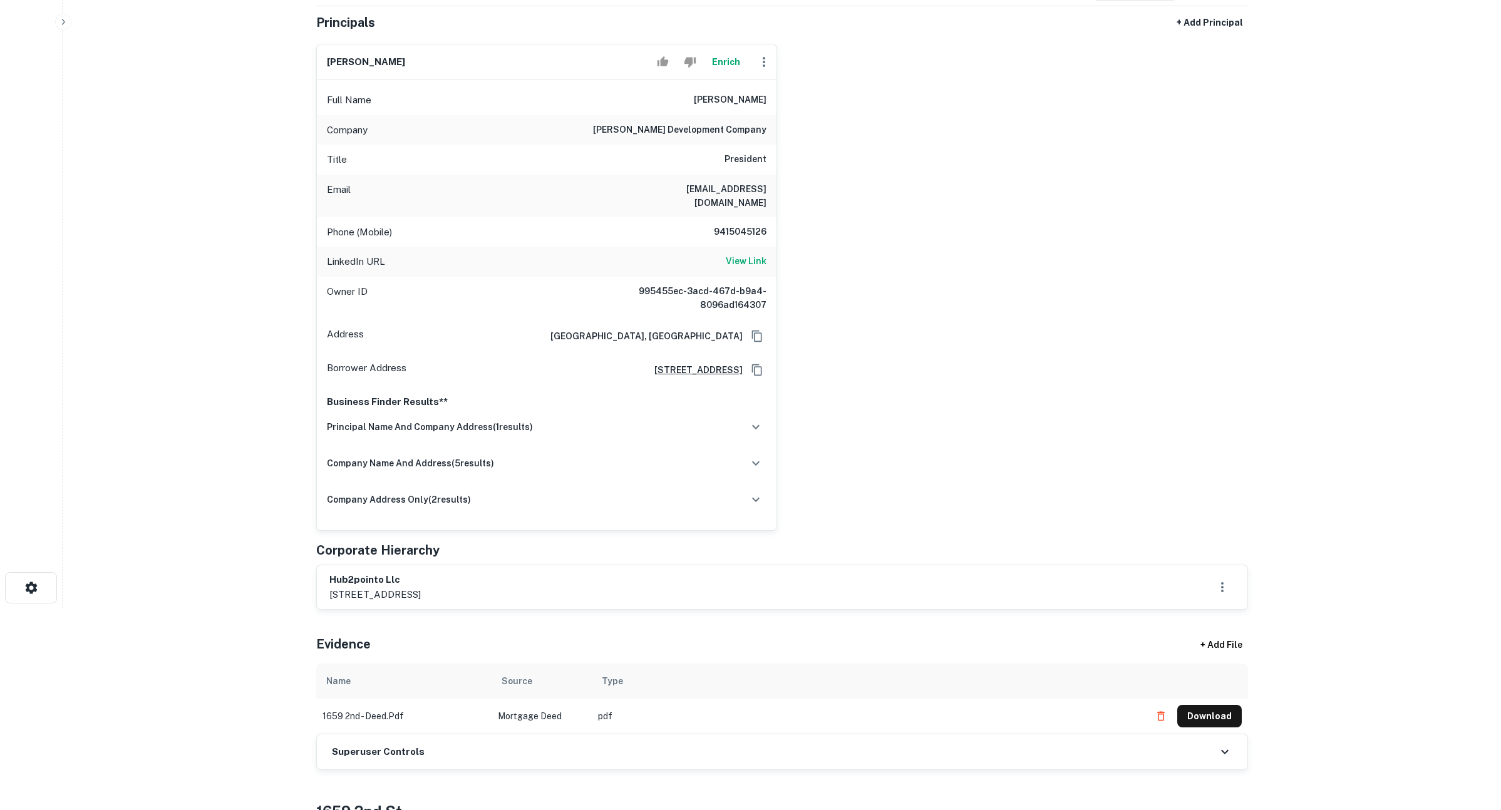
scroll to position [381, 0]
